Goal: Book appointment/travel/reservation

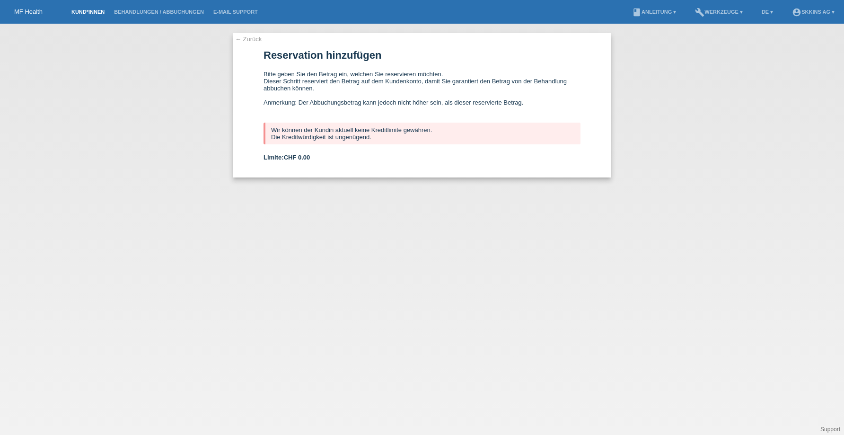
click at [91, 10] on link "Kund*innen" at bounding box center [88, 12] width 43 height 6
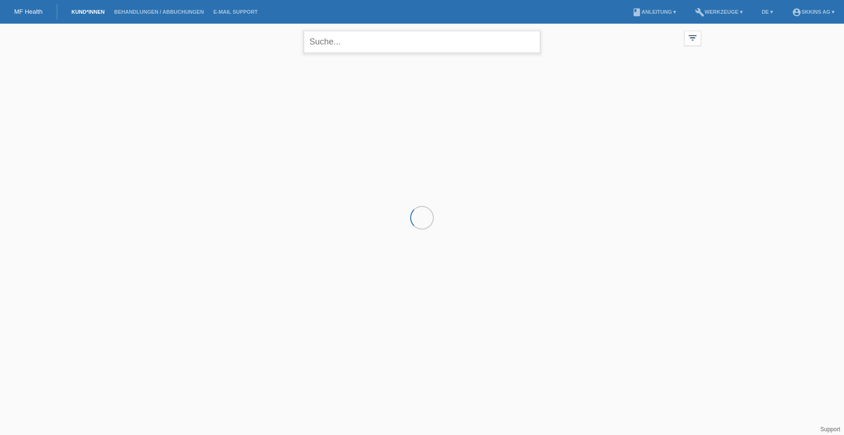
click at [340, 47] on input "text" at bounding box center [422, 42] width 237 height 22
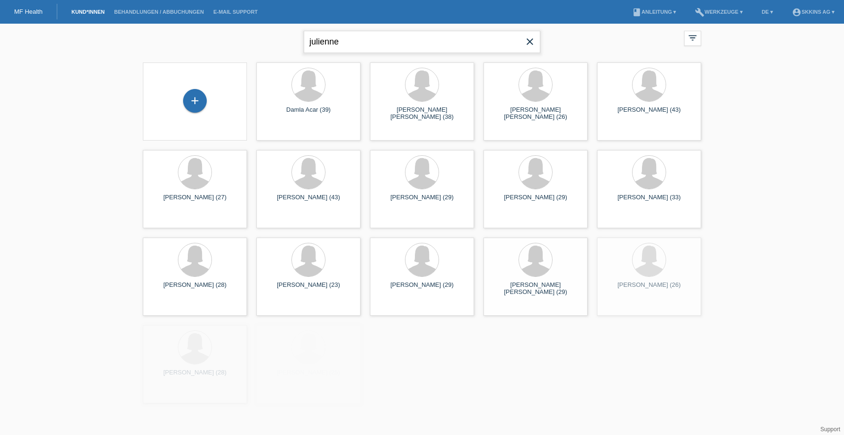
type input "julienne"
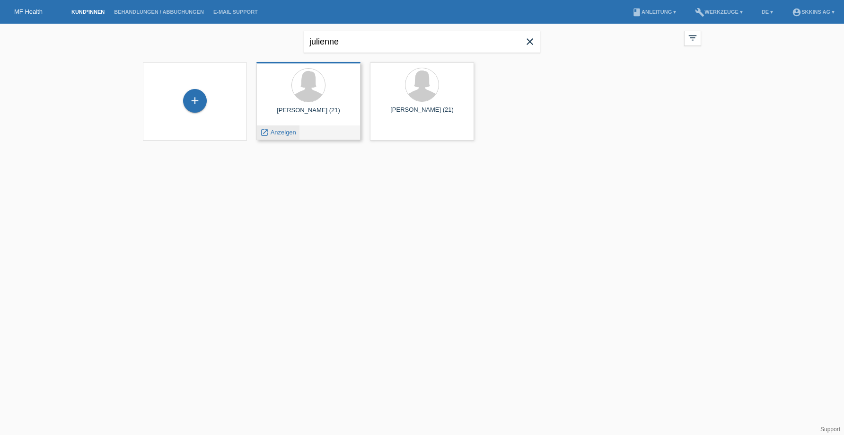
click at [290, 132] on span "Anzeigen" at bounding box center [284, 132] width 26 height 7
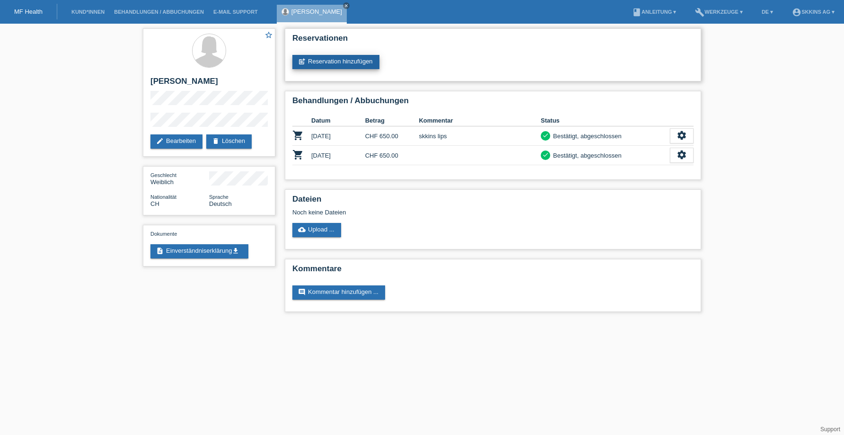
click at [343, 58] on link "post_add Reservation hinzufügen" at bounding box center [335, 62] width 87 height 14
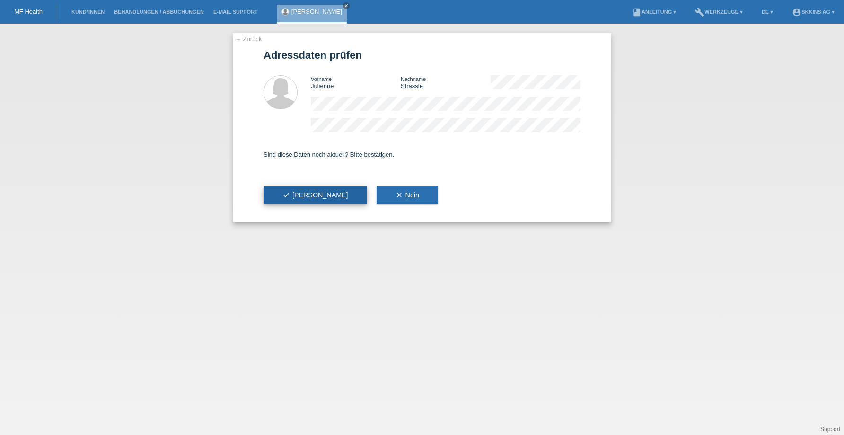
click at [299, 189] on button "check Ja" at bounding box center [316, 195] width 104 height 18
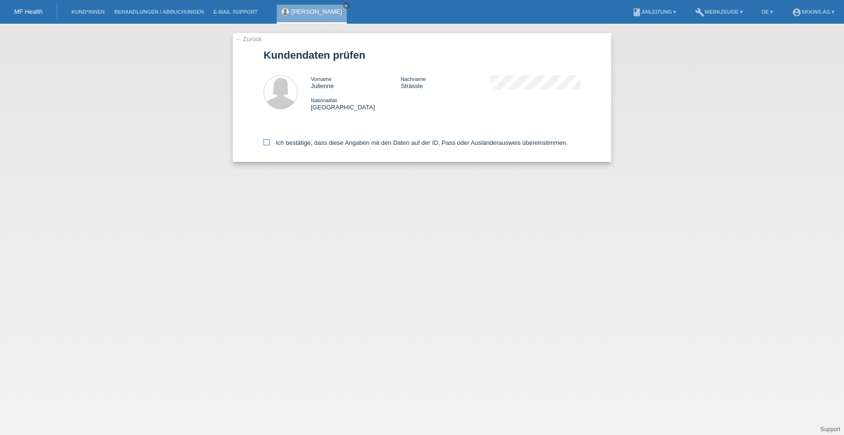
click at [265, 146] on label "Ich bestätige, dass diese Angaben mit den Daten auf der ID, Pass oder Ausländer…" at bounding box center [416, 142] width 304 height 7
click at [265, 145] on input "Ich bestätige, dass diese Angaben mit den Daten auf der ID, Pass oder Ausländer…" at bounding box center [267, 142] width 6 height 6
checkbox input "true"
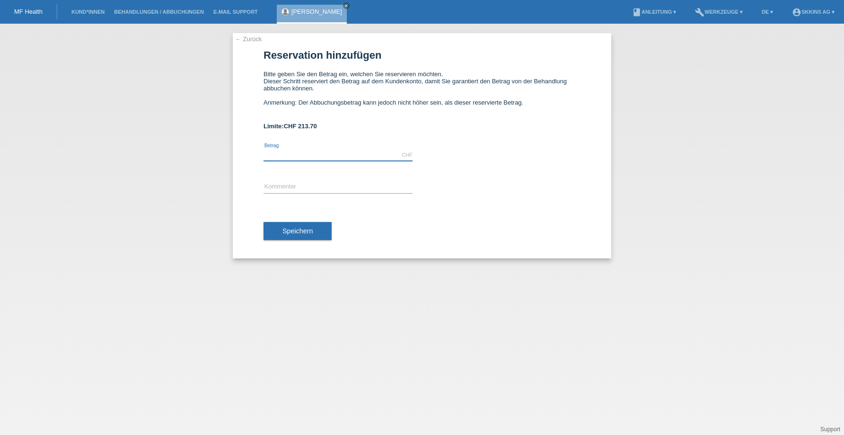
click at [305, 153] on input "text" at bounding box center [338, 155] width 149 height 12
type input "2"
type input "200.00"
click at [287, 197] on div "error Kommentar" at bounding box center [338, 187] width 149 height 32
click at [276, 184] on input "text" at bounding box center [338, 187] width 149 height 12
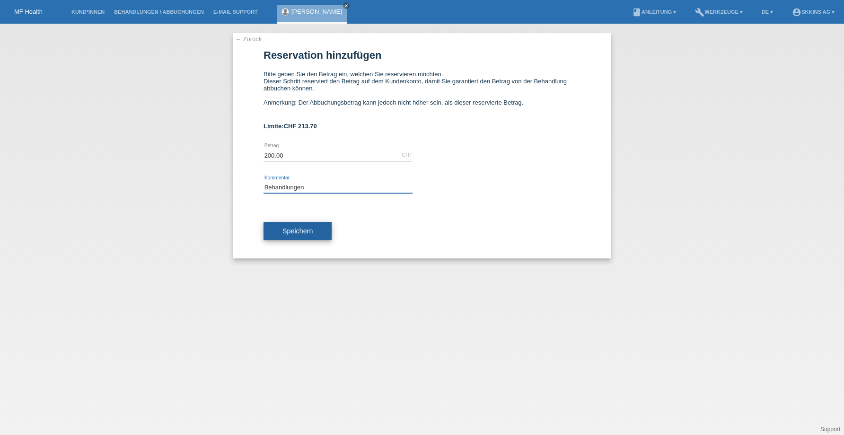
type input "Behandlungen"
click at [284, 233] on span "Speichern" at bounding box center [297, 231] width 30 height 8
